Goal: Transaction & Acquisition: Book appointment/travel/reservation

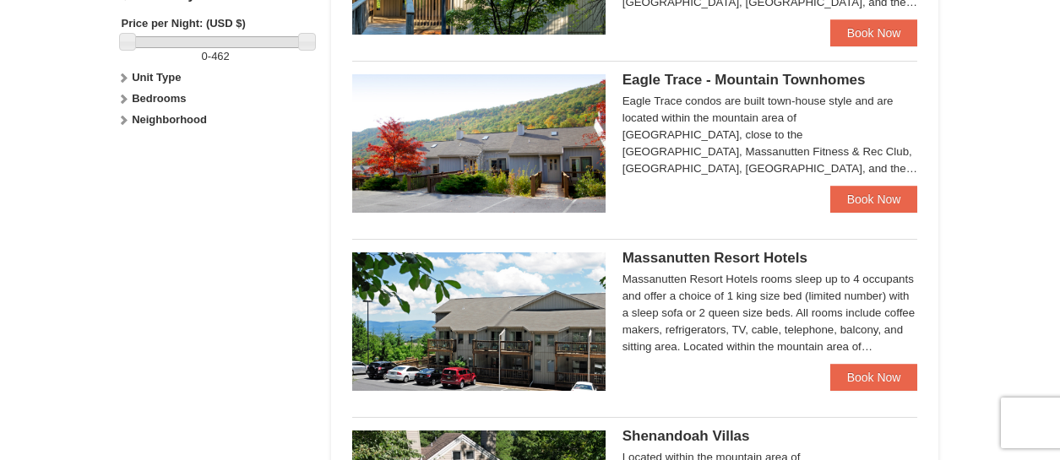
scroll to position [761, 0]
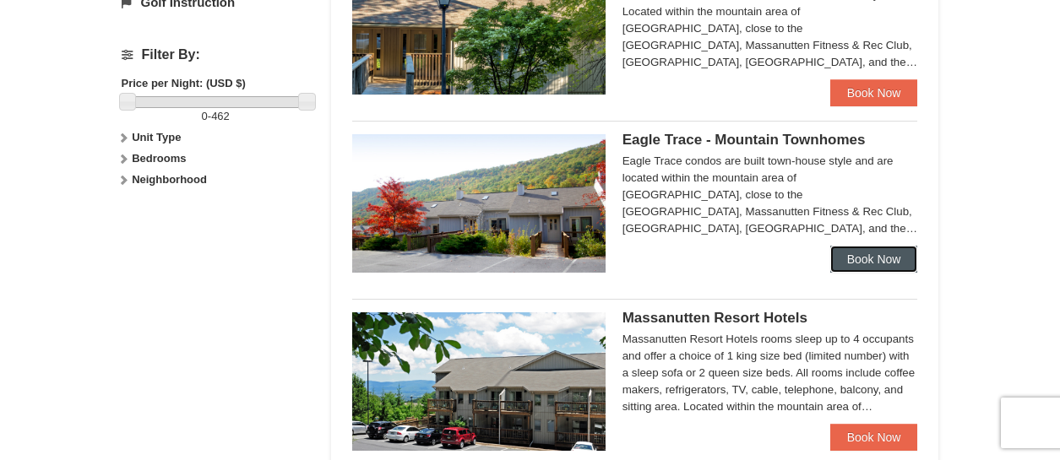
click at [872, 248] on link "Book Now" at bounding box center [874, 259] width 88 height 27
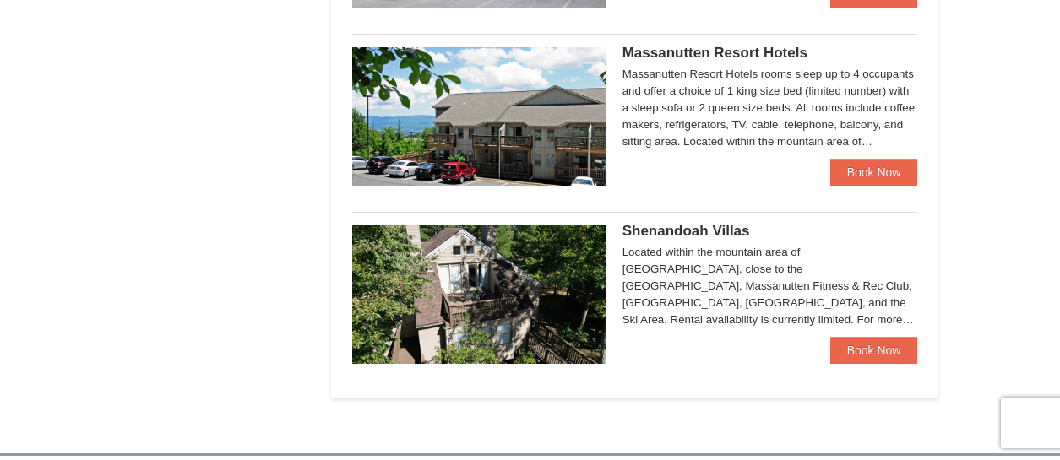
scroll to position [761, 0]
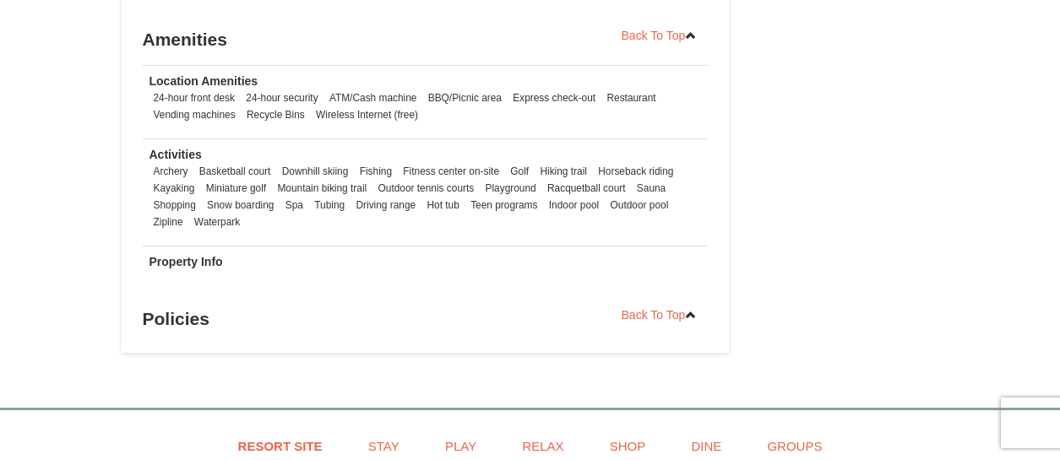
drag, startPoint x: 212, startPoint y: 182, endPoint x: 278, endPoint y: 187, distance: 66.0
click at [278, 187] on ul "Archery Basketball court Downhill skiing Fishing Fitness center on-site Golf Hi…" at bounding box center [426, 197] width 553 height 68
click at [271, 210] on ul "Archery Basketball court Downhill skiing Fishing Fitness center on-site Golf Hi…" at bounding box center [426, 197] width 553 height 68
